Goal: Task Accomplishment & Management: Complete application form

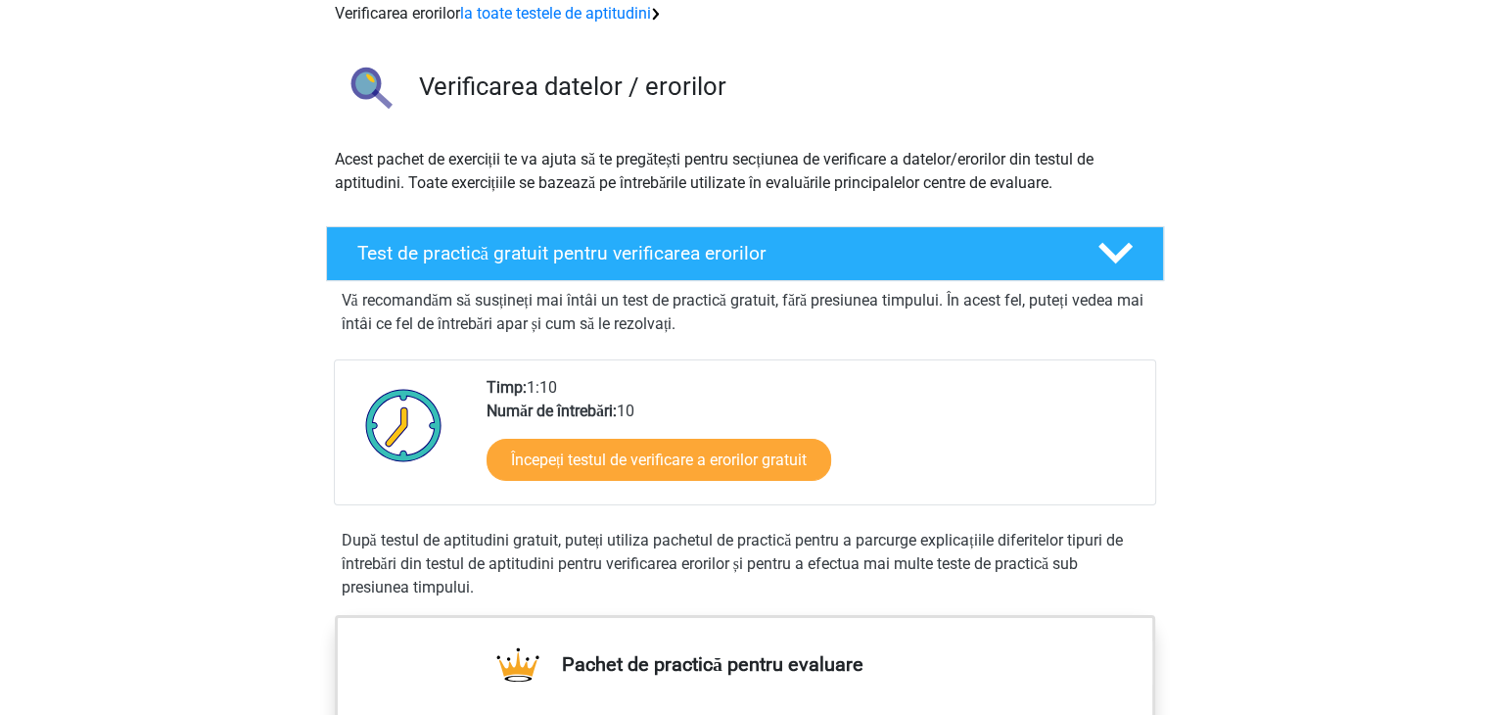
scroll to position [102, 0]
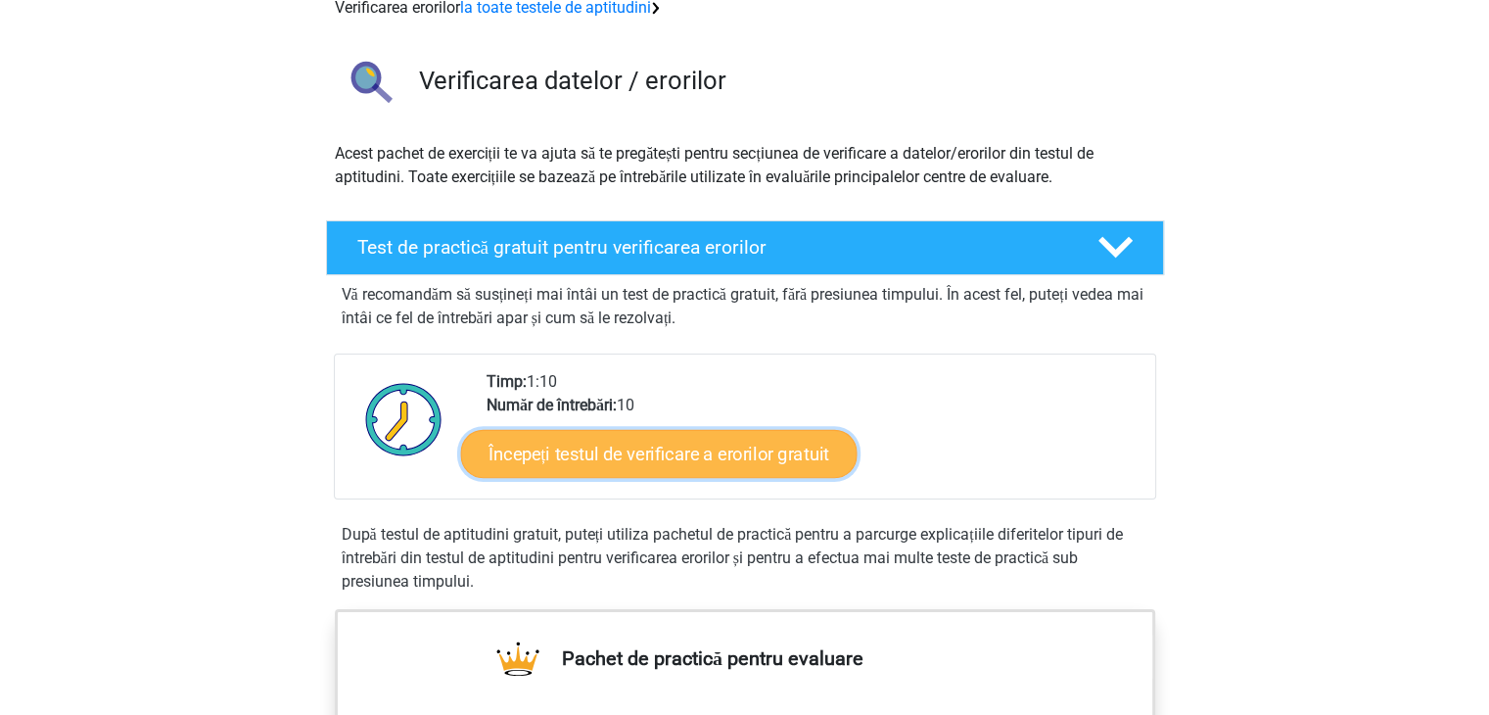
click at [741, 453] on font "Începeți testul de verificare a erorilor gratuit" at bounding box center [659, 454] width 341 height 22
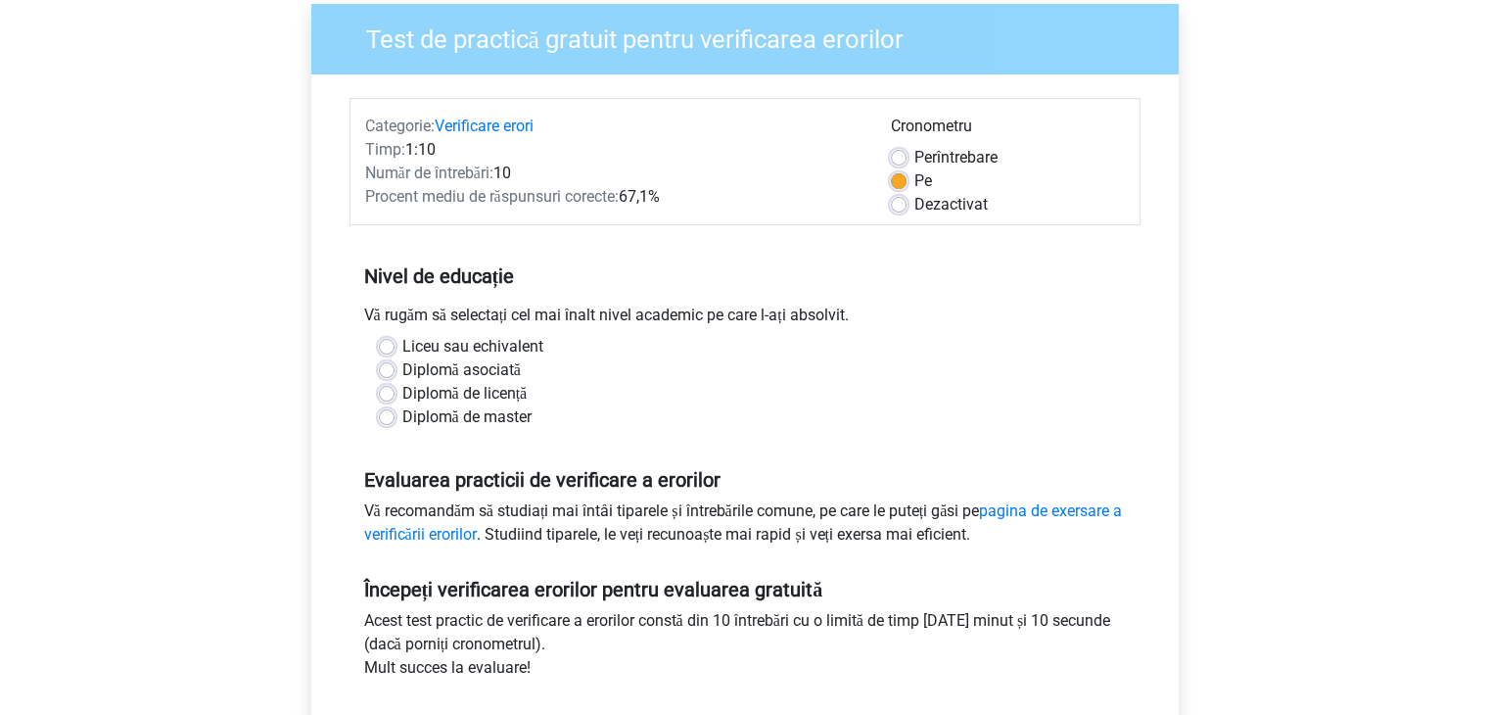
scroll to position [163, 0]
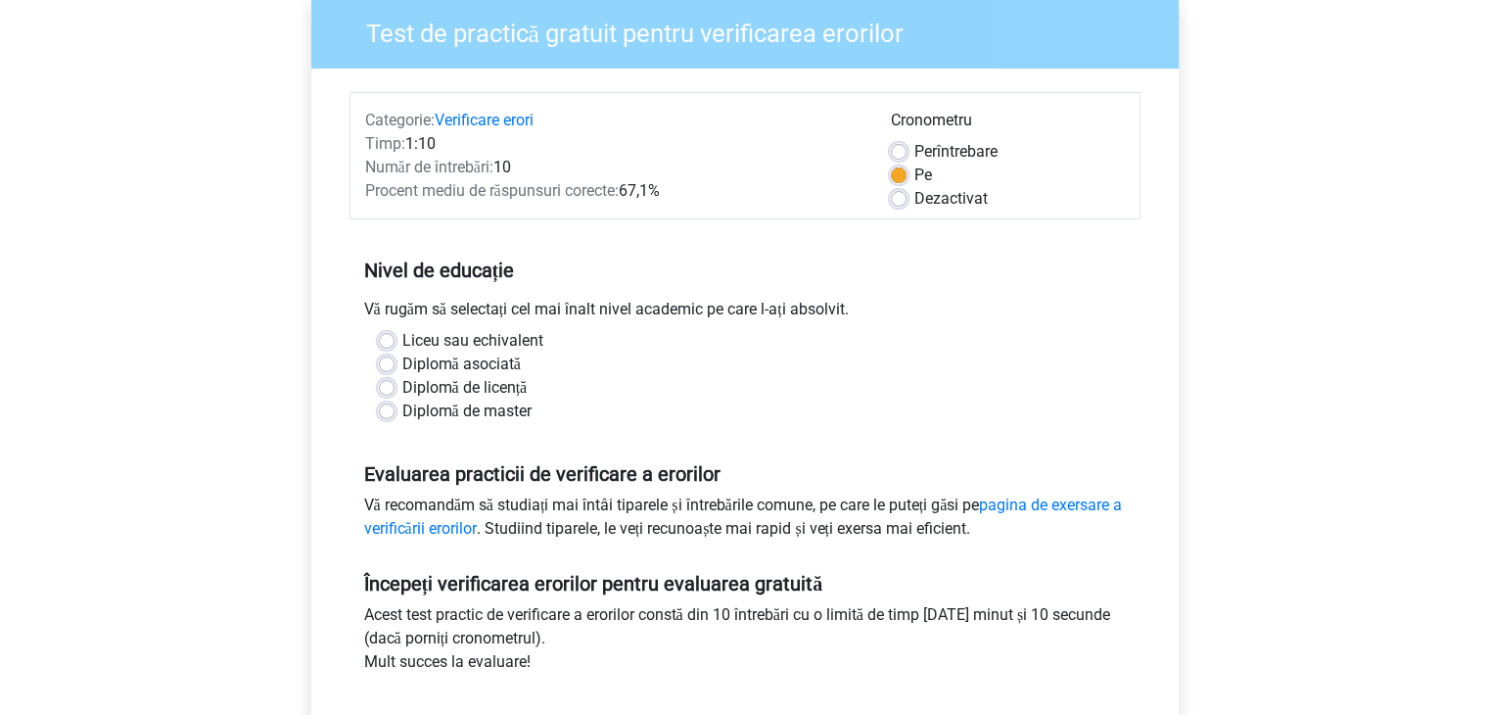
click at [402, 342] on label "Liceu sau echivalent" at bounding box center [472, 340] width 141 height 23
click at [390, 342] on input "Liceu sau echivalent" at bounding box center [387, 339] width 16 height 20
radio input "true"
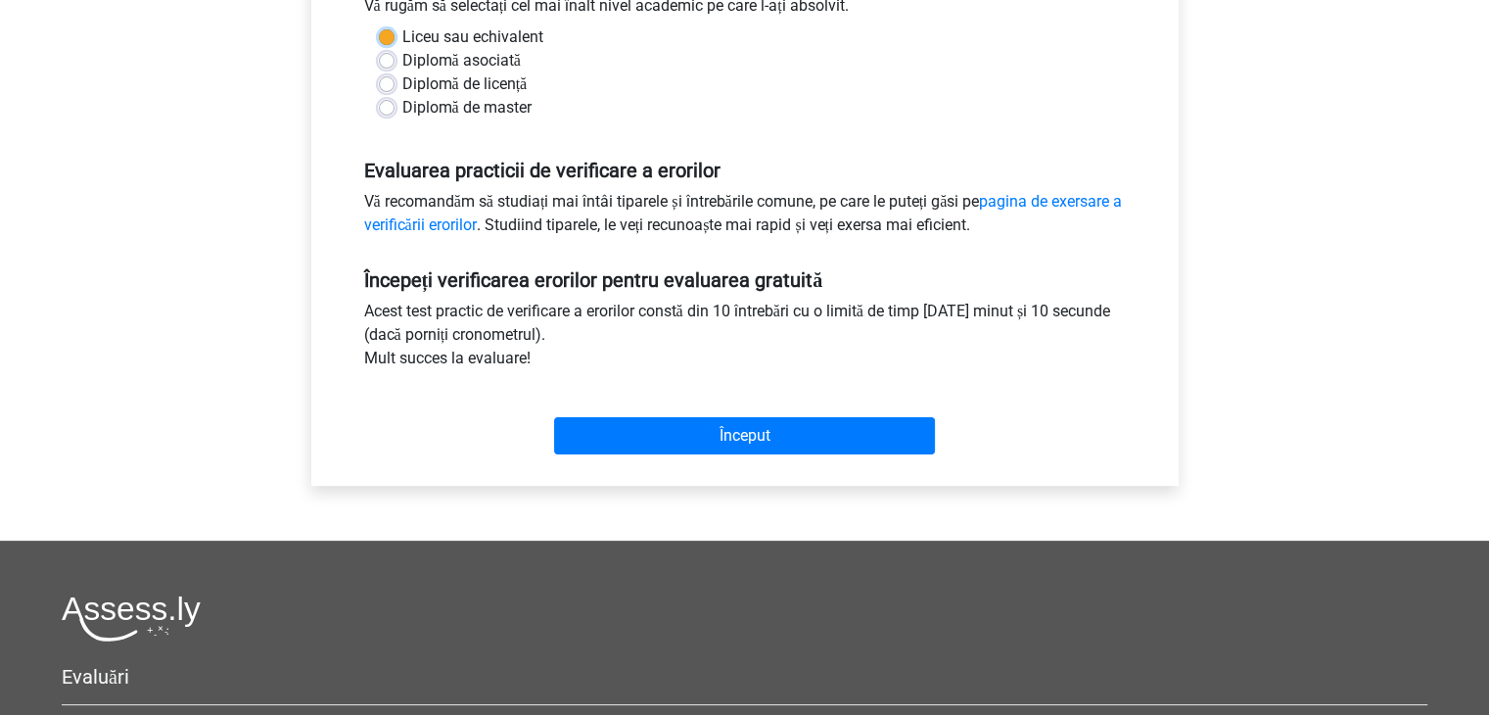
scroll to position [485, 0]
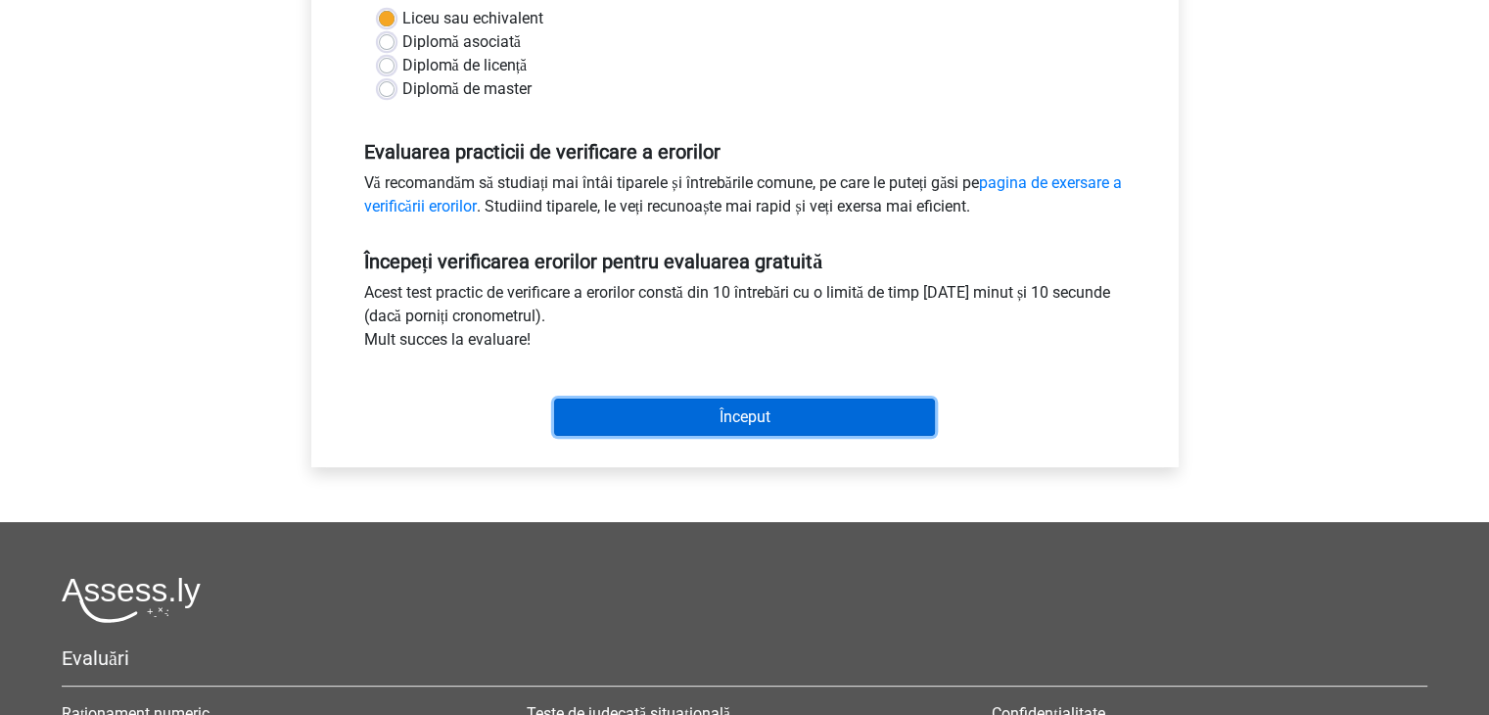
click at [670, 405] on input "Început" at bounding box center [744, 416] width 381 height 37
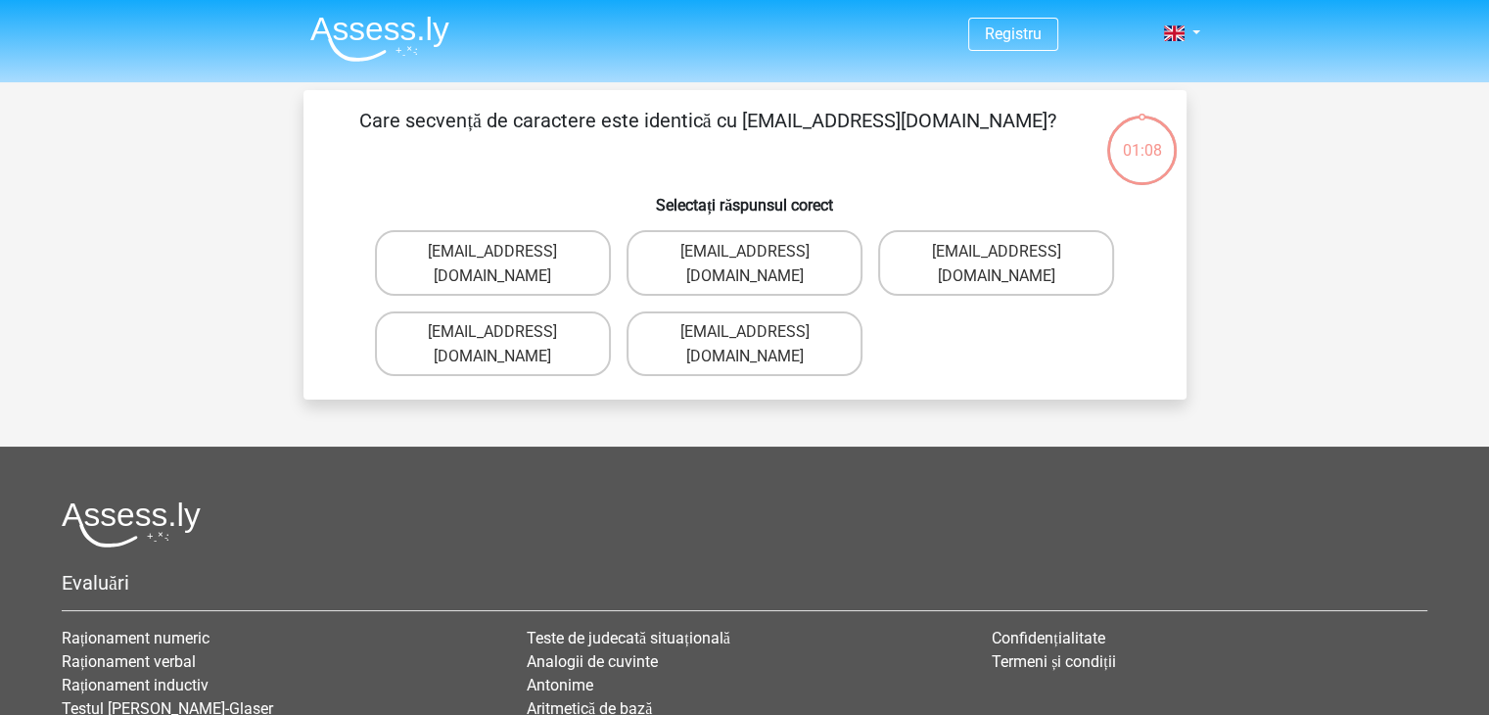
click at [1026, 144] on p "Care secvență de caractere este identică cu Evie_Meade@jointmail.com.uk?" at bounding box center [708, 135] width 747 height 59
click at [553, 322] on font "Evie_Meade@jointmail.com.uk" at bounding box center [492, 343] width 129 height 43
click at [505, 331] on input "Evie_Meade@jointmail.com.uk" at bounding box center [498, 337] width 13 height 13
radio input "true"
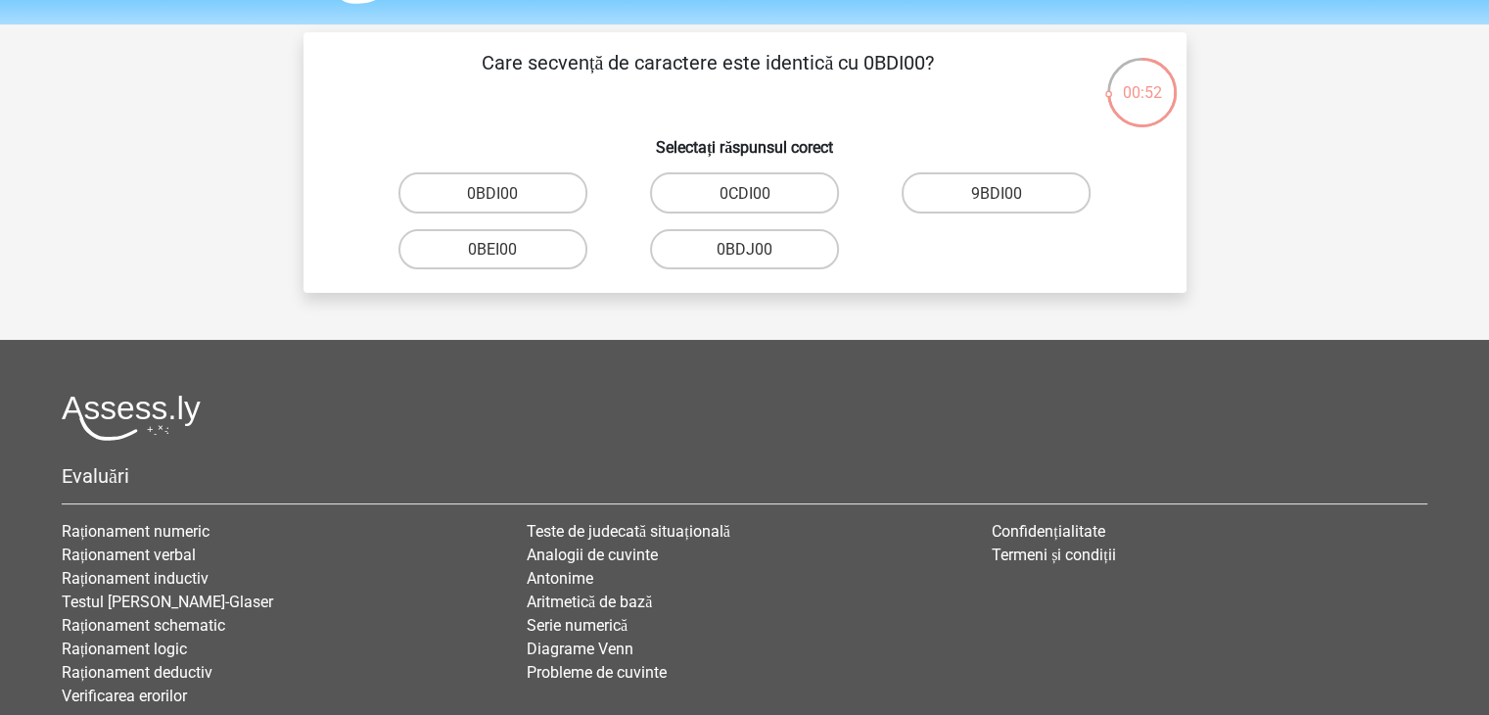
scroll to position [51, 0]
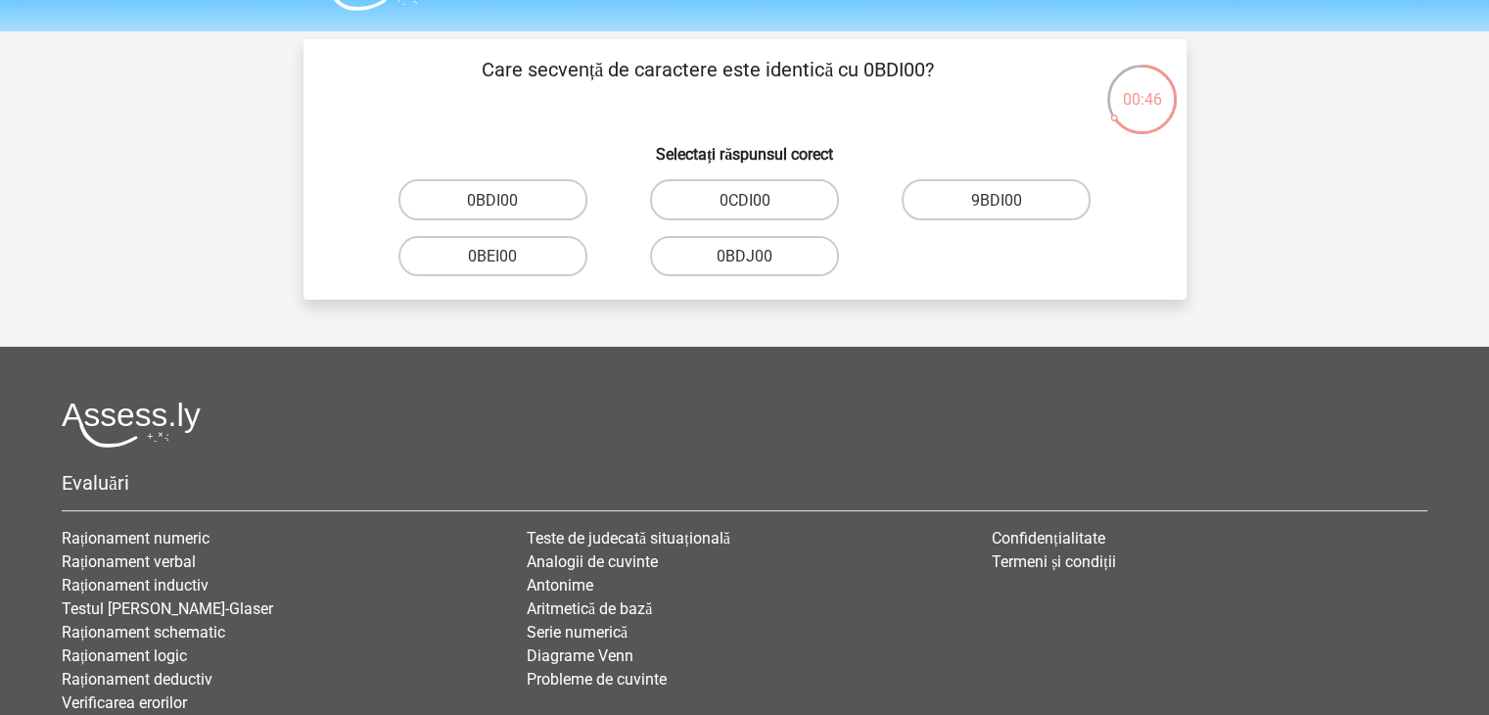
click at [501, 201] on input "0BDI00" at bounding box center [498, 205] width 13 height 13
radio input "true"
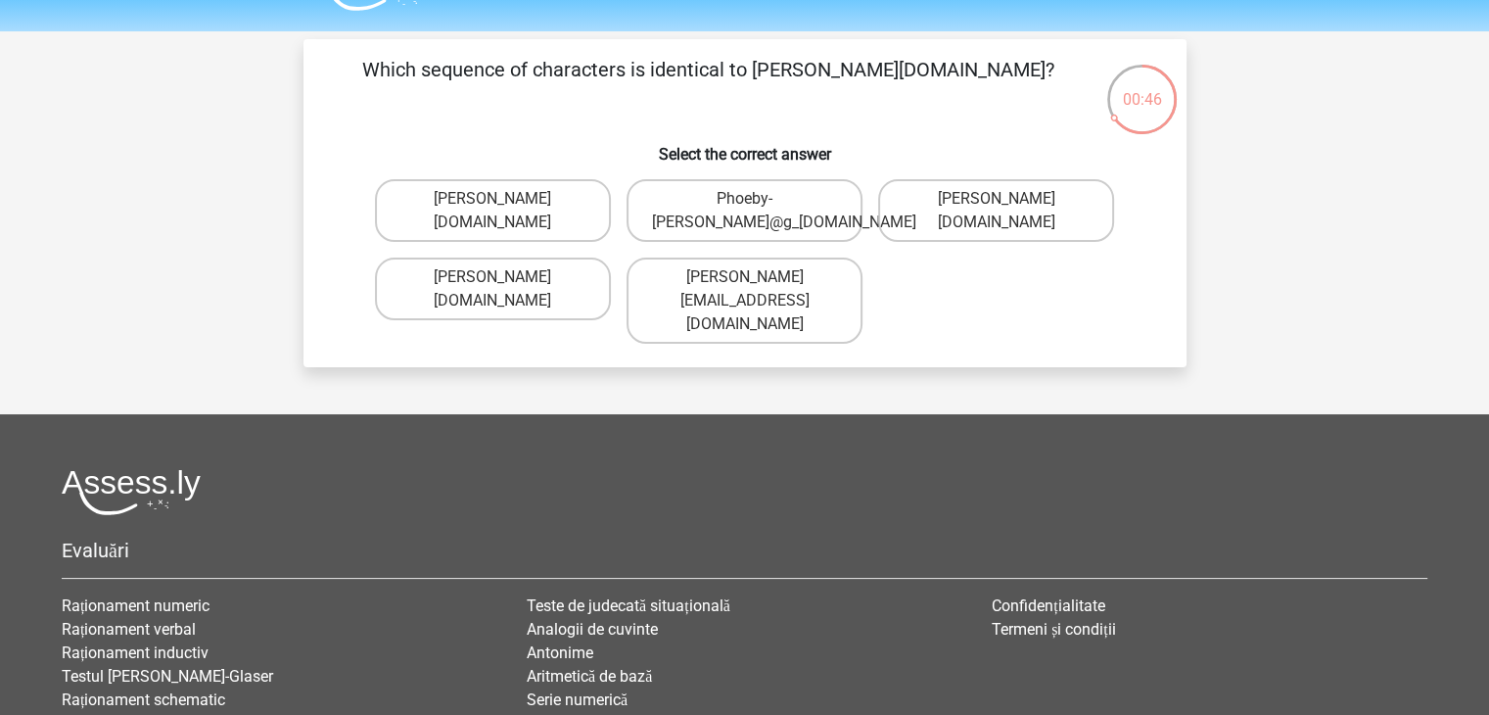
scroll to position [90, 0]
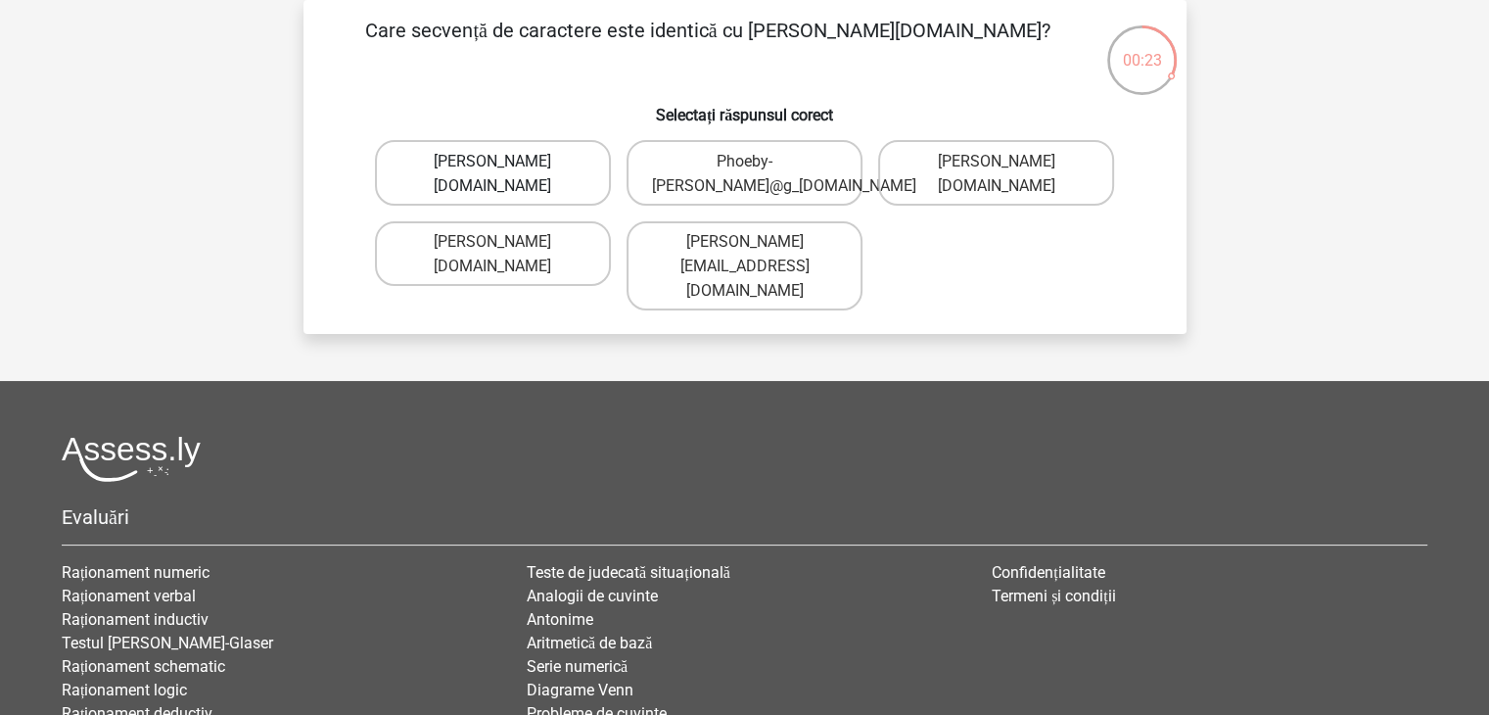
click at [491, 167] on font "Phoebe-Patterson@g_mail.gl" at bounding box center [492, 173] width 117 height 43
click at [492, 167] on input "Phoebe-Patterson@g_mail.gl" at bounding box center [498, 166] width 13 height 13
radio input "true"
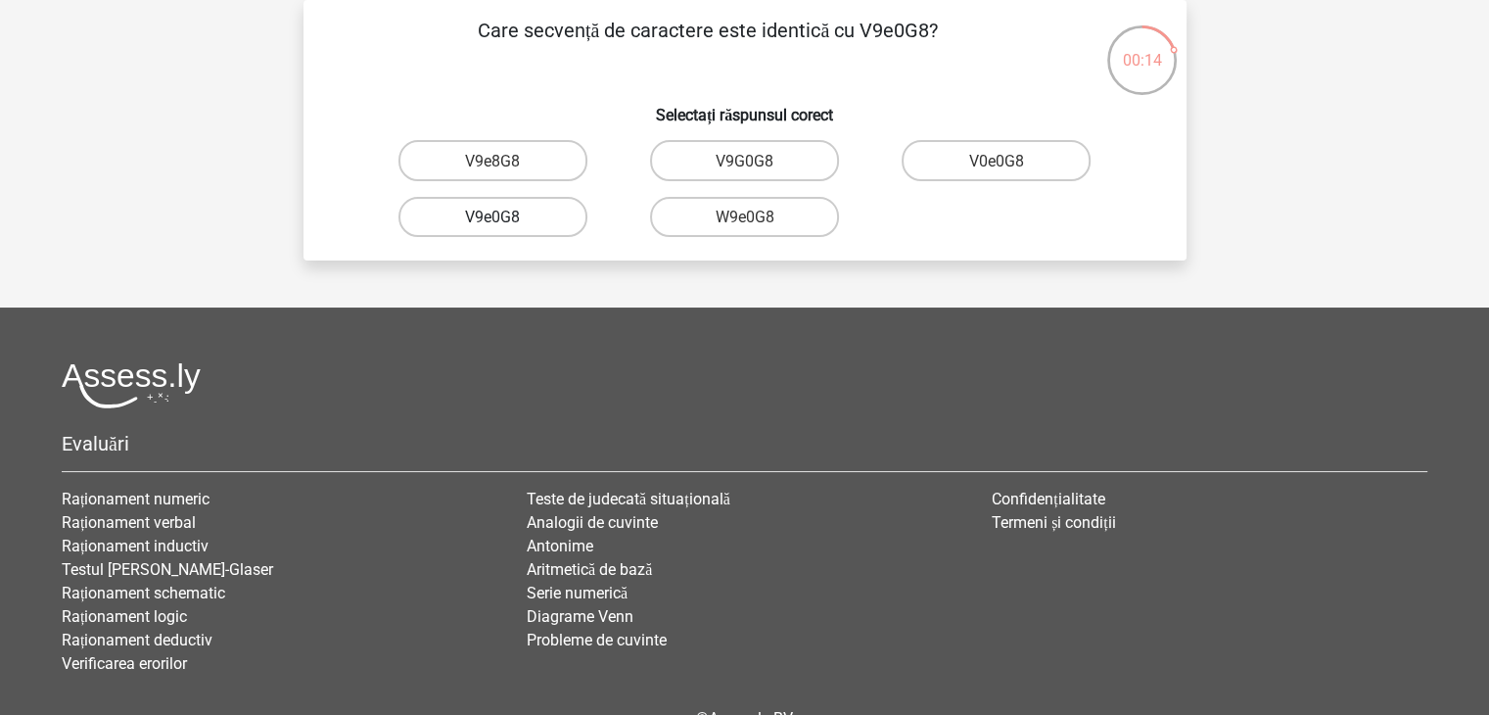
click at [555, 211] on label "V9e0G8" at bounding box center [492, 217] width 189 height 40
click at [505, 216] on input "V9e0G8" at bounding box center [498, 222] width 13 height 13
radio input "true"
click at [507, 227] on label "91O51S" at bounding box center [492, 217] width 189 height 40
click at [505, 227] on input "91O51S" at bounding box center [498, 222] width 13 height 13
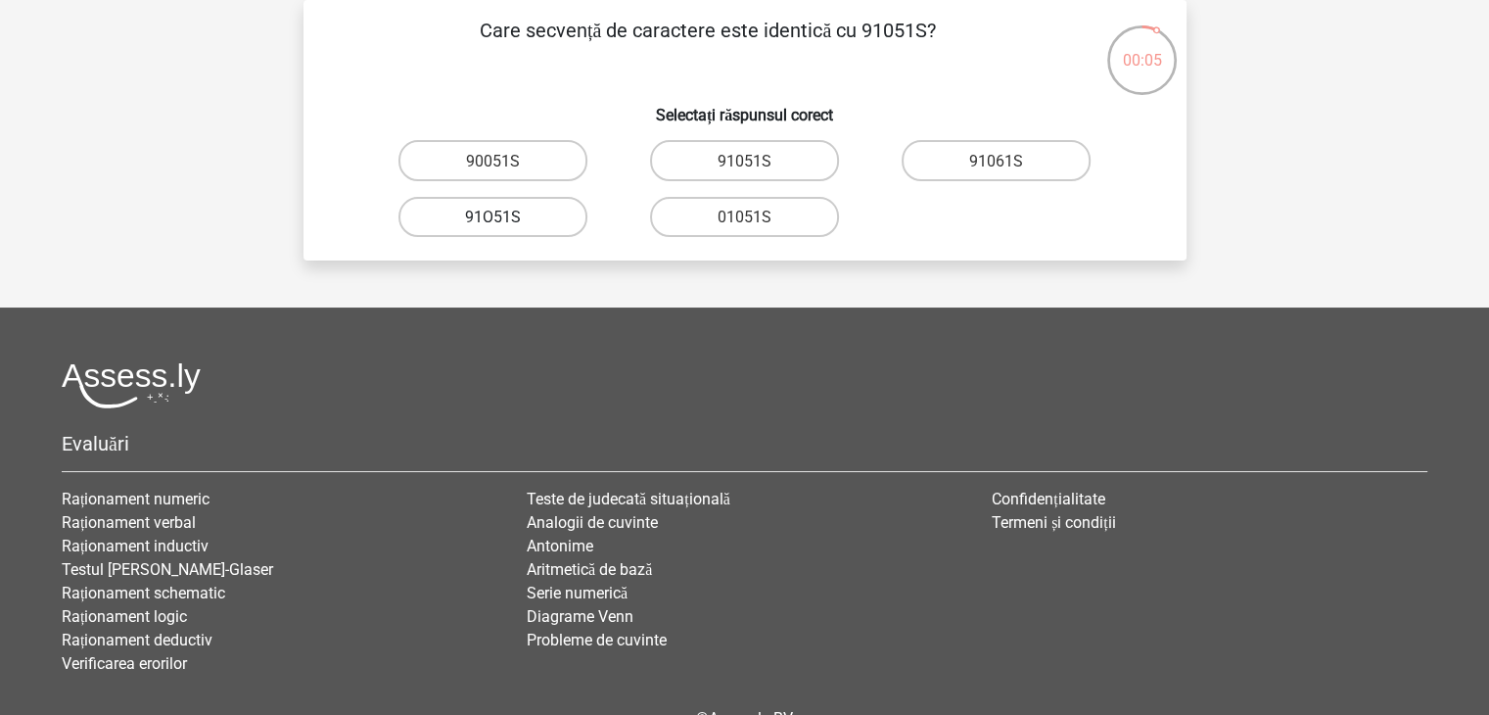
radio input "true"
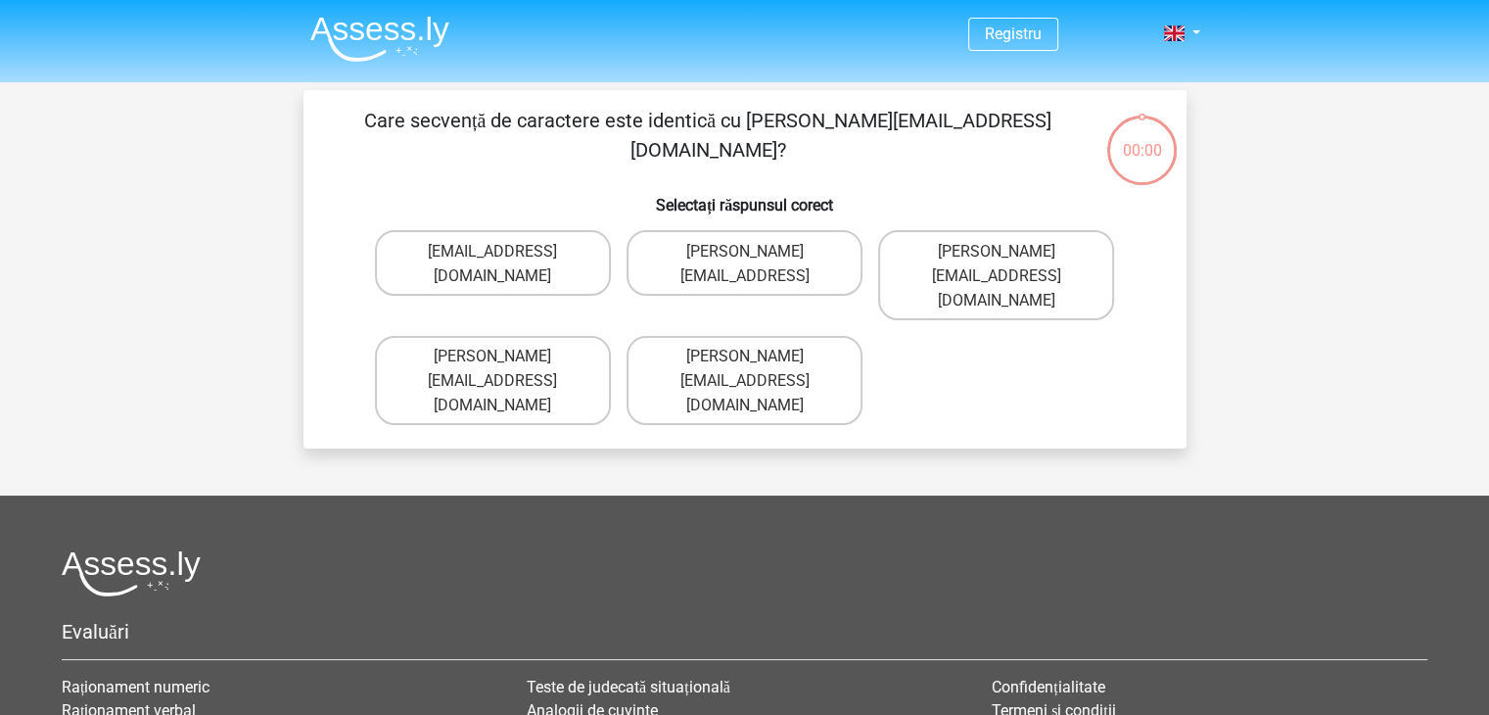
scroll to position [2, 0]
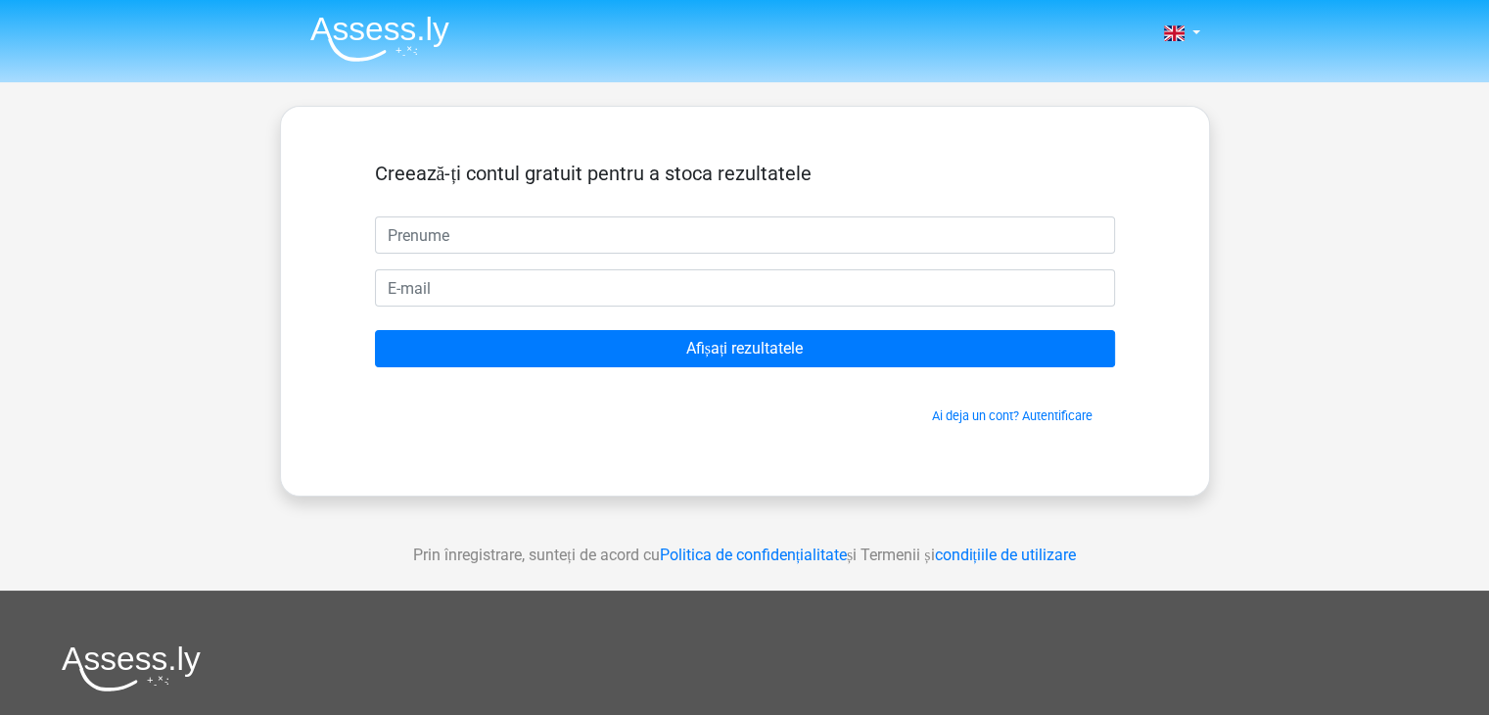
click at [546, 238] on input "text" at bounding box center [745, 234] width 740 height 37
type input "livia"
click at [558, 266] on form "Creează-ți contul gratuit pentru a stoca rezultatele livia Afișați rezultatele …" at bounding box center [745, 293] width 740 height 263
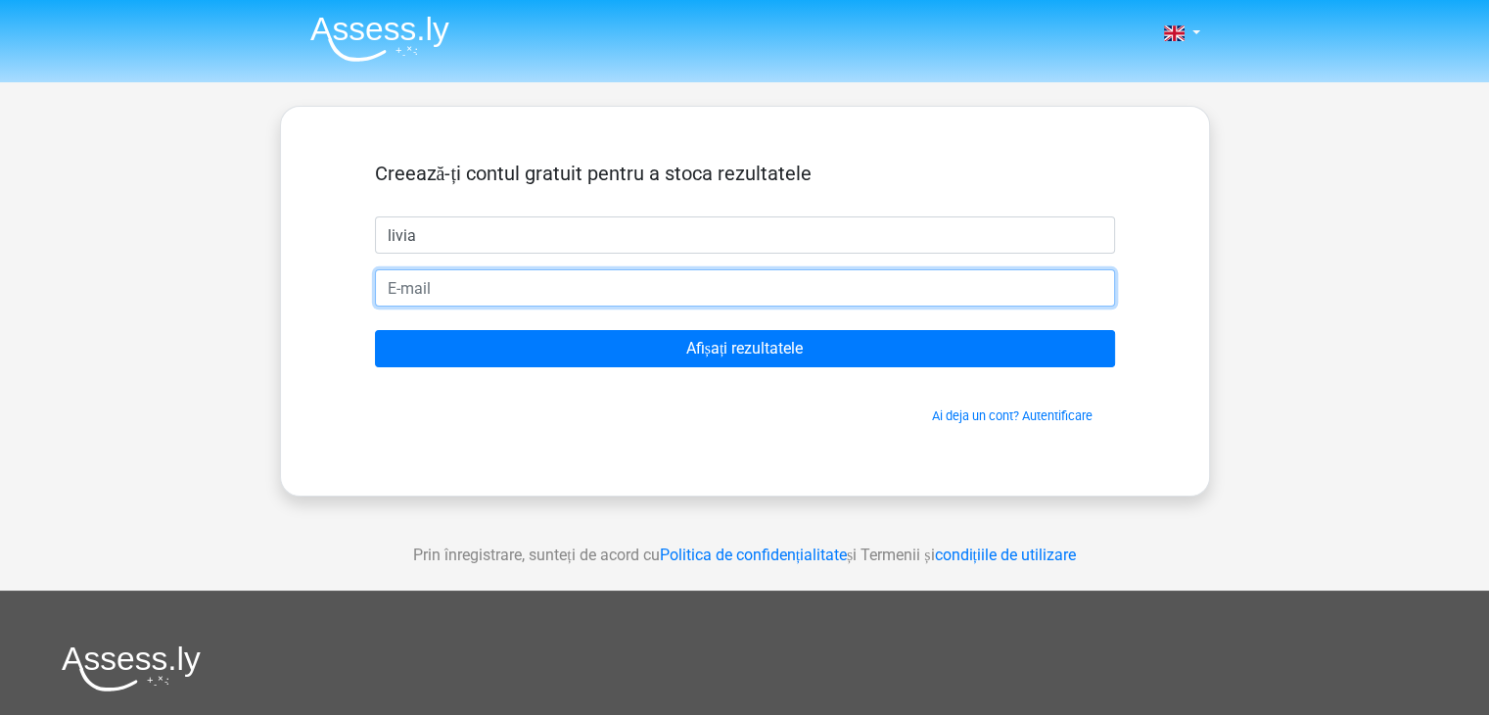
click at [561, 287] on input "email" at bounding box center [745, 287] width 740 height 37
type input "[EMAIL_ADDRESS][DOMAIN_NAME]"
click at [375, 330] on input "Afișați rezultatele" at bounding box center [745, 348] width 740 height 37
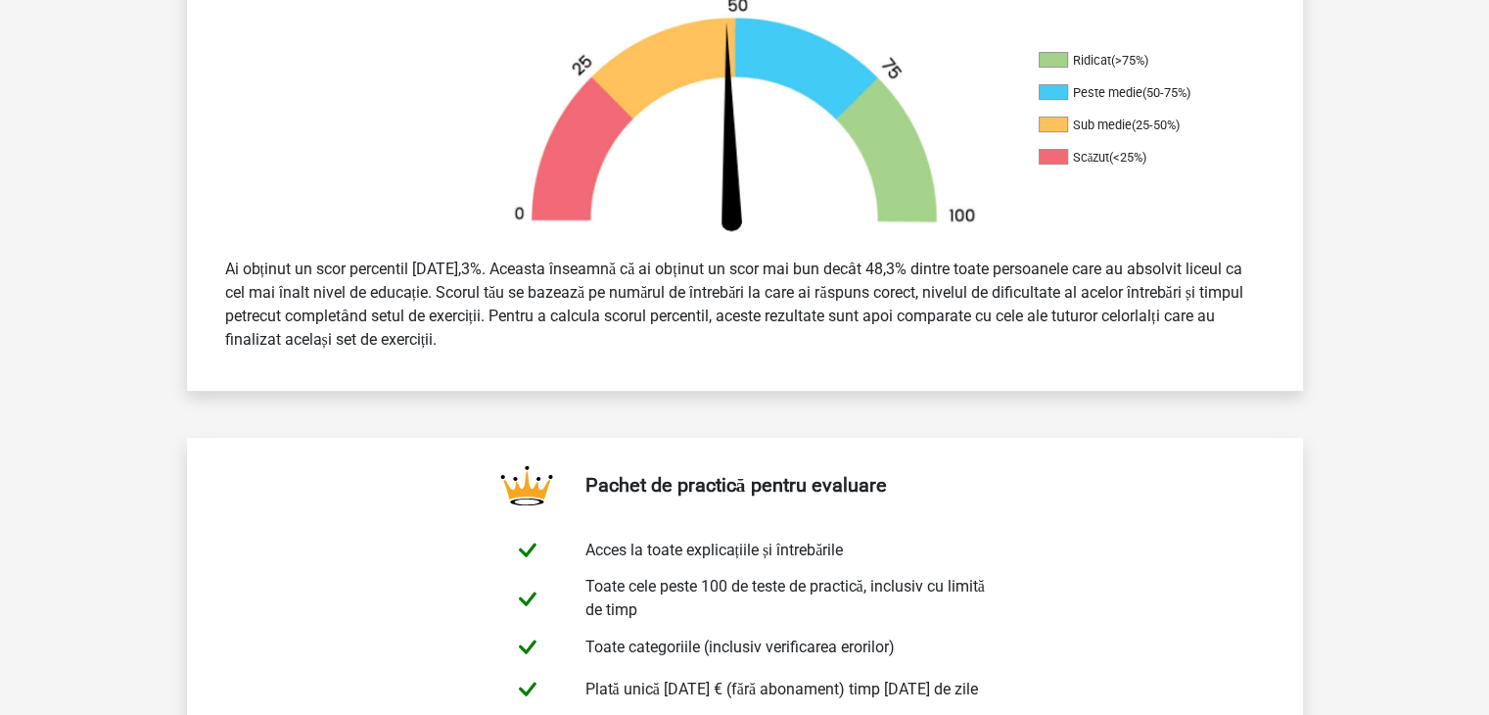
scroll to position [614, 0]
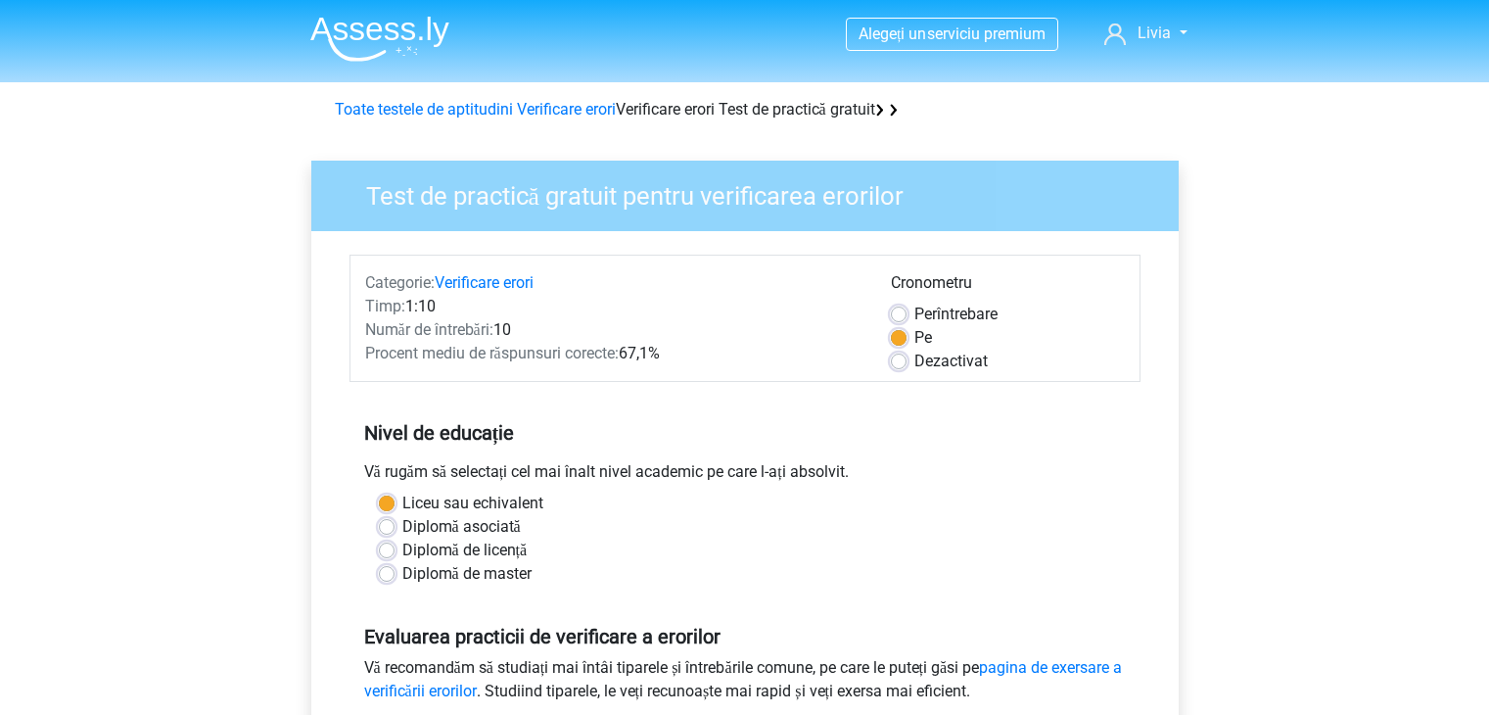
scroll to position [485, 0]
